Goal: Task Accomplishment & Management: Manage account settings

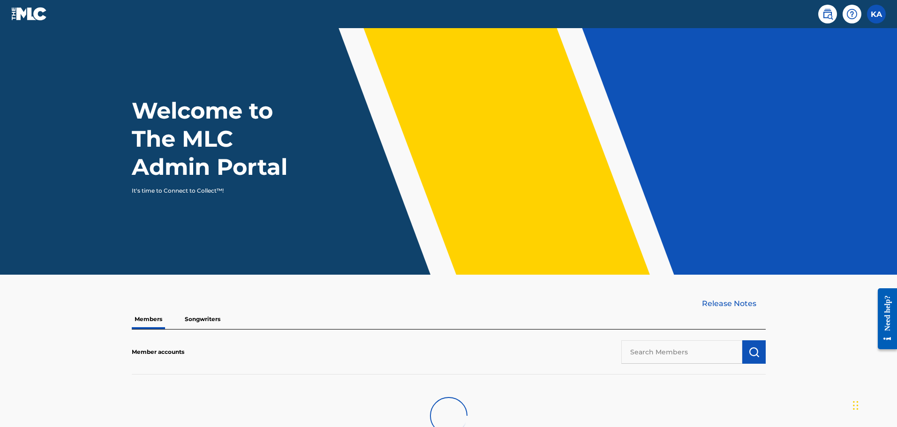
click at [882, 15] on label at bounding box center [876, 14] width 19 height 19
click at [876, 14] on input "KA [PERSON_NAME] [PERSON_NAME][EMAIL_ADDRESS][PERSON_NAME][DOMAIN_NAME] Profile…" at bounding box center [876, 14] width 0 height 0
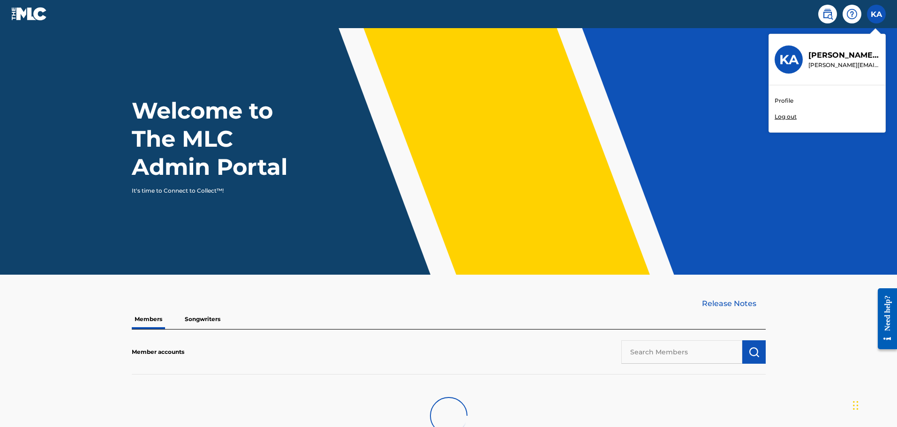
click at [791, 113] on p "Log out" at bounding box center [785, 116] width 22 height 8
click at [876, 14] on input "KA [PERSON_NAME] [PERSON_NAME][EMAIL_ADDRESS][PERSON_NAME][DOMAIN_NAME] Profile…" at bounding box center [876, 14] width 0 height 0
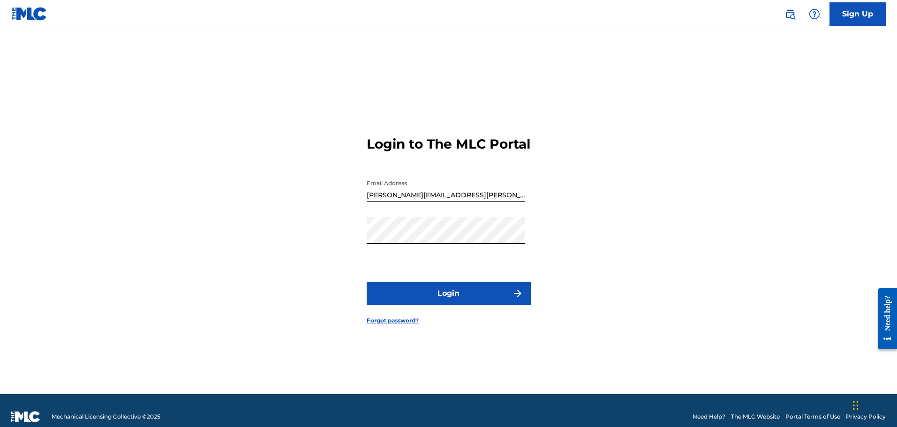
click at [453, 202] on input "[PERSON_NAME][EMAIL_ADDRESS][PERSON_NAME][DOMAIN_NAME]" at bounding box center [446, 188] width 158 height 27
type input "[EMAIL_ADDRESS][DOMAIN_NAME]"
click at [451, 301] on button "Login" at bounding box center [449, 293] width 164 height 23
click at [460, 202] on input "[PERSON_NAME][EMAIL_ADDRESS][PERSON_NAME][DOMAIN_NAME]" at bounding box center [446, 188] width 158 height 27
type input "[EMAIL_ADDRESS][DOMAIN_NAME]"
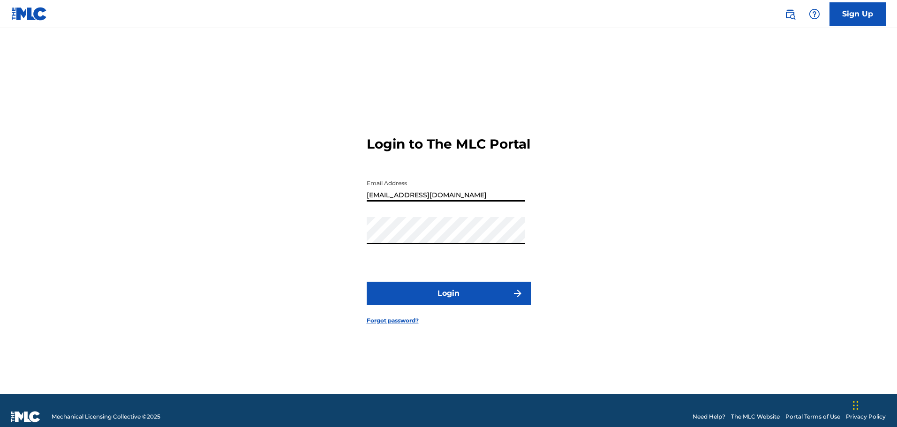
click at [449, 300] on button "Login" at bounding box center [449, 293] width 164 height 23
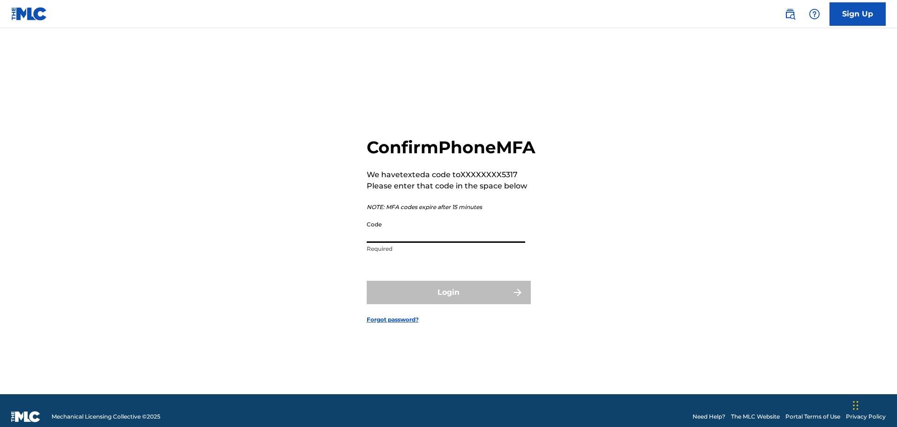
click at [392, 243] on input "Code" at bounding box center [446, 229] width 158 height 27
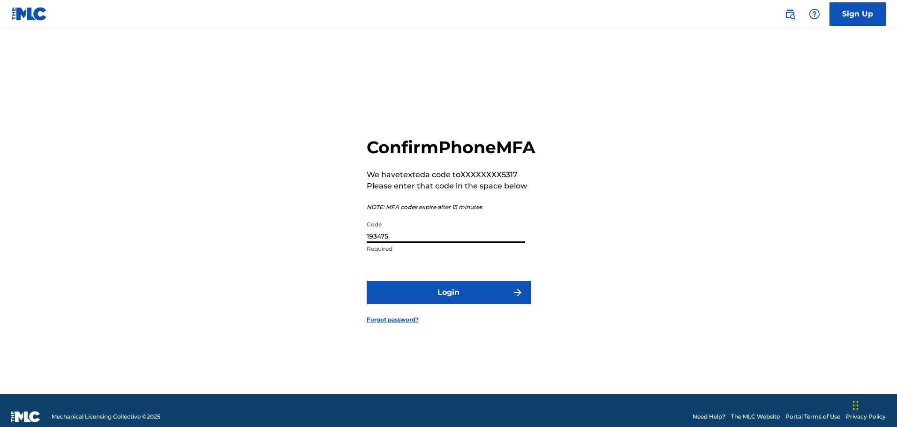
type input "193475"
click at [367, 281] on button "Login" at bounding box center [449, 292] width 164 height 23
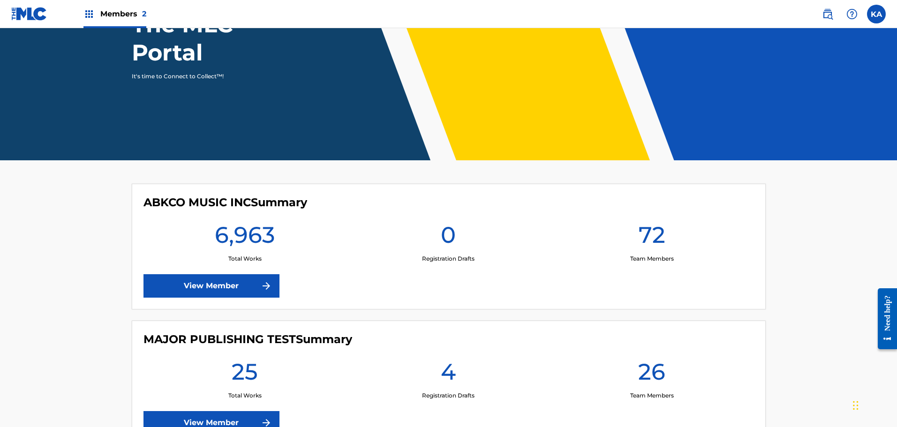
scroll to position [142, 0]
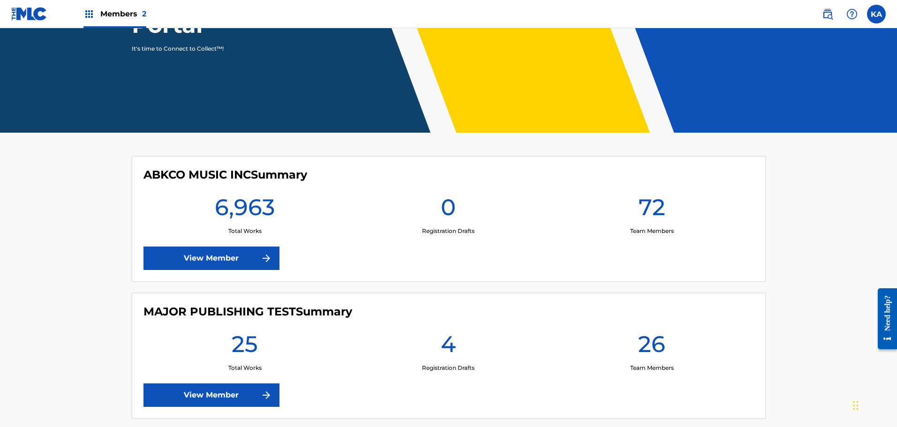
click at [84, 11] on img at bounding box center [88, 13] width 11 height 11
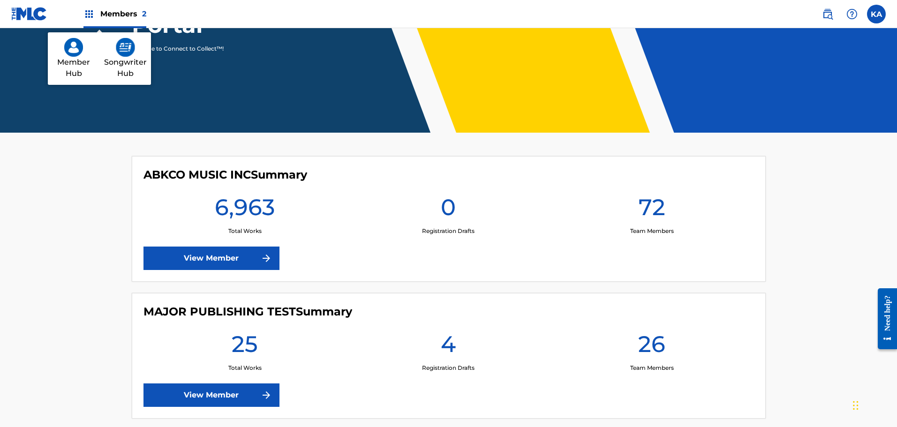
click at [118, 47] on img at bounding box center [125, 47] width 19 height 19
